Goal: Task Accomplishment & Management: Use online tool/utility

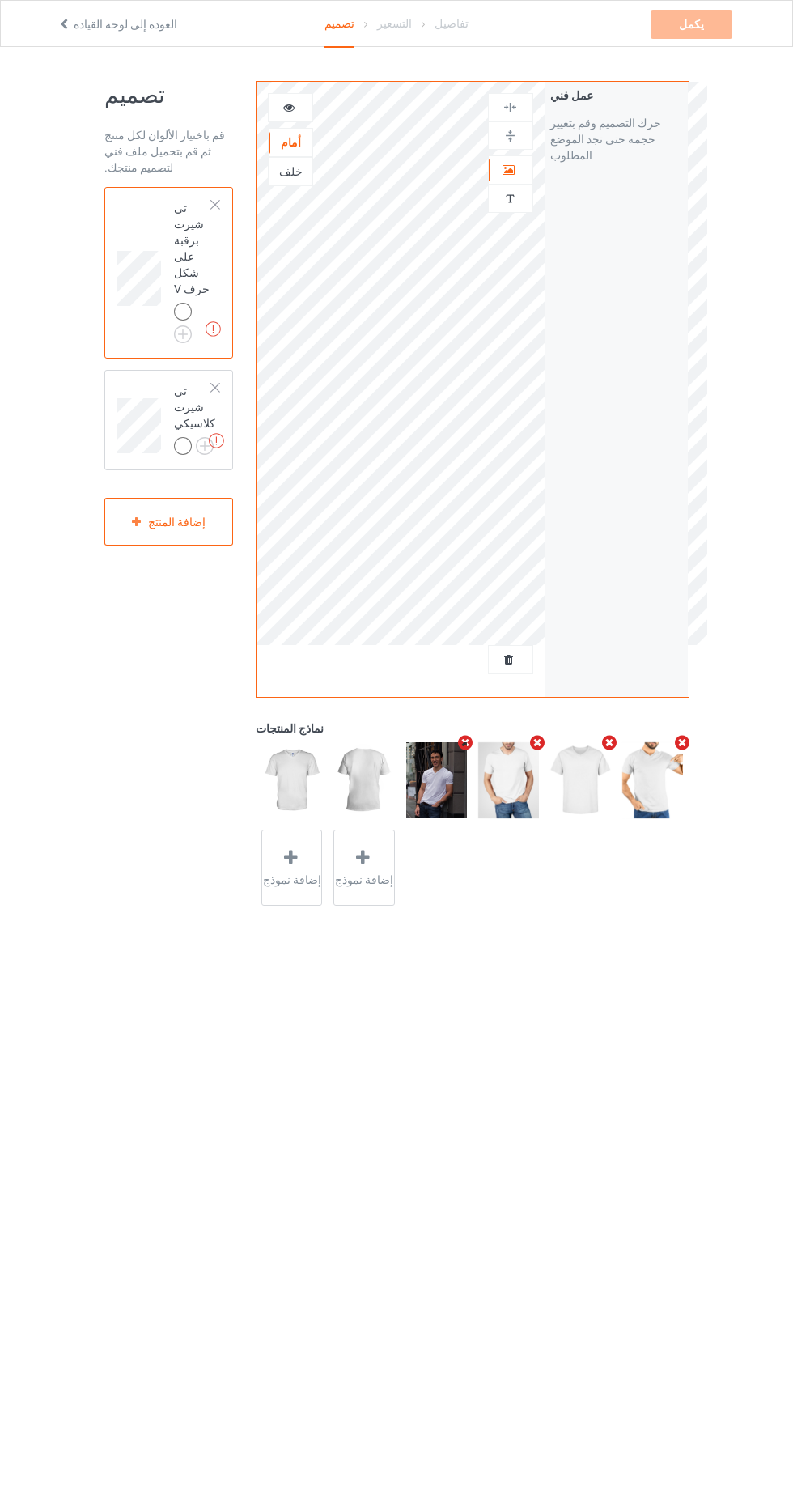
click at [518, 162] on div at bounding box center [510, 170] width 44 height 16
click at [509, 165] on icon at bounding box center [509, 167] width 13 height 12
click at [505, 155] on div "عمل فني" at bounding box center [511, 170] width 45 height 29
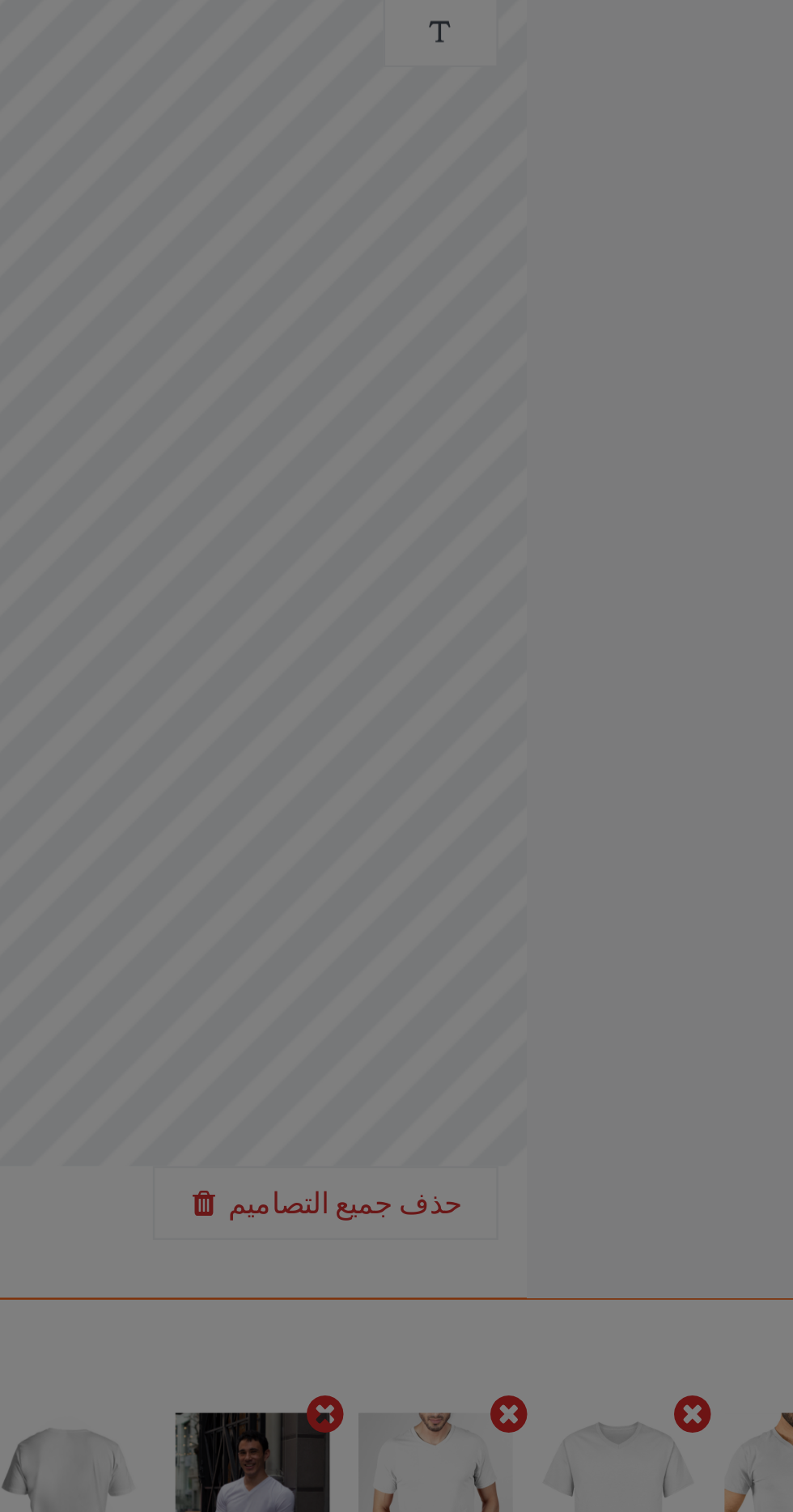
click at [489, 659] on div "تأكيد إزالة العمل الفني أنت على وشك إزالة جميع التصميمات من المنتجات في هذه الح…" at bounding box center [396, 756] width 793 height 1512
click at [513, 657] on div "تأكيد إزالة العمل الفني أنت على وشك إزالة جميع التصميمات من المنتجات في هذه الح…" at bounding box center [396, 756] width 793 height 1512
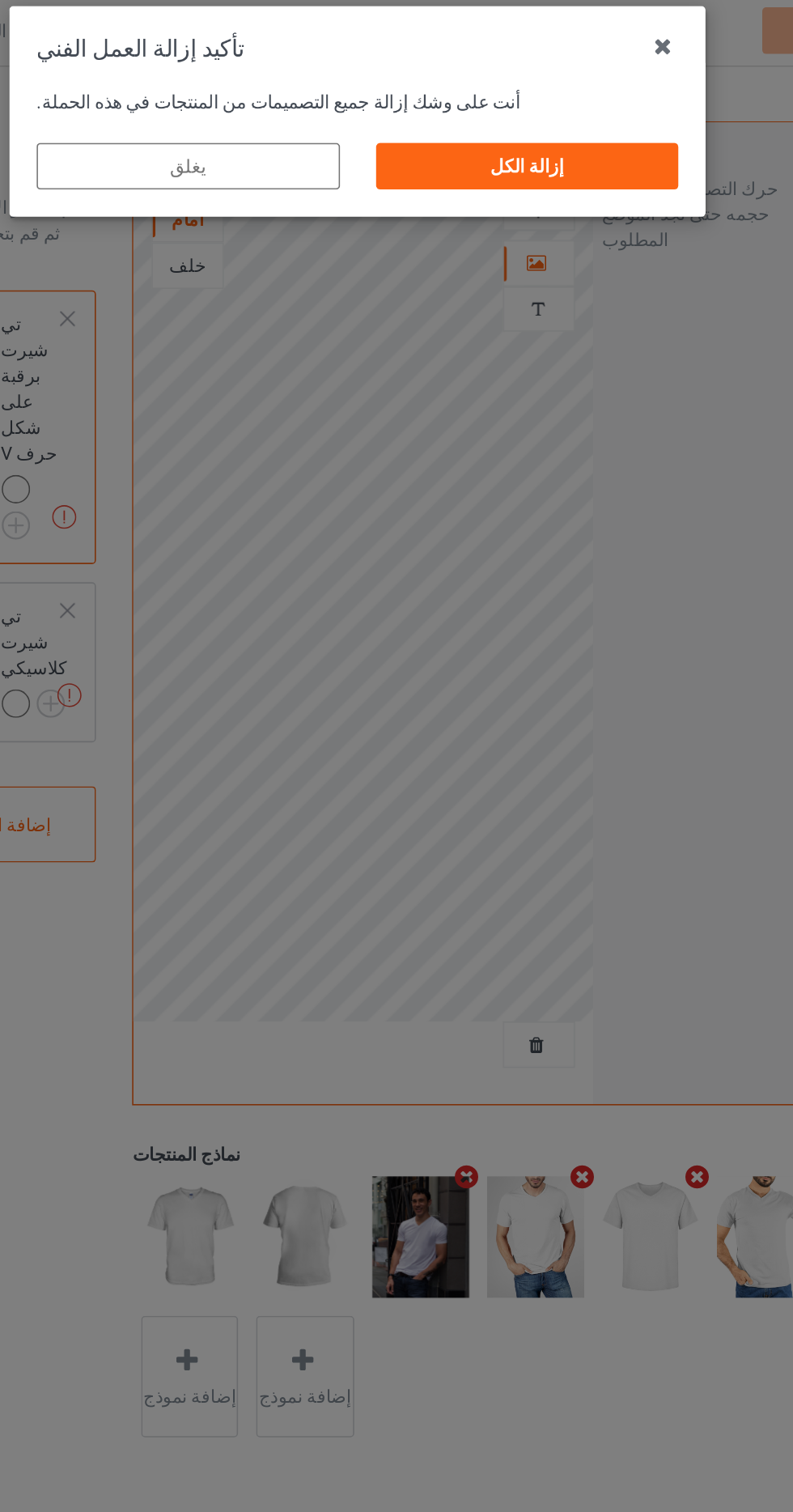
click at [534, 119] on div "إزالة الكل" at bounding box center [503, 109] width 190 height 29
